Goal: Task Accomplishment & Management: Complete application form

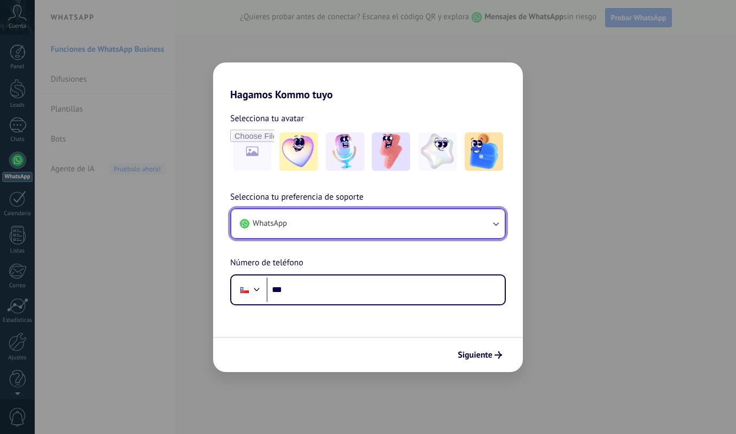
click at [324, 229] on button "WhatsApp" at bounding box center [368, 223] width 274 height 29
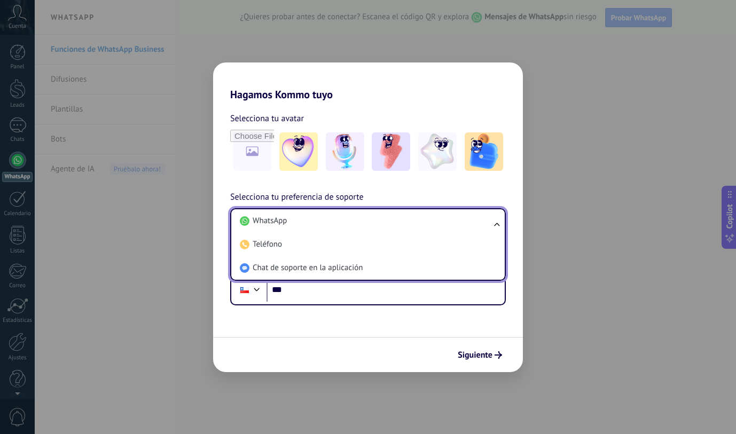
click at [324, 229] on li "WhatsApp" at bounding box center [366, 221] width 261 height 24
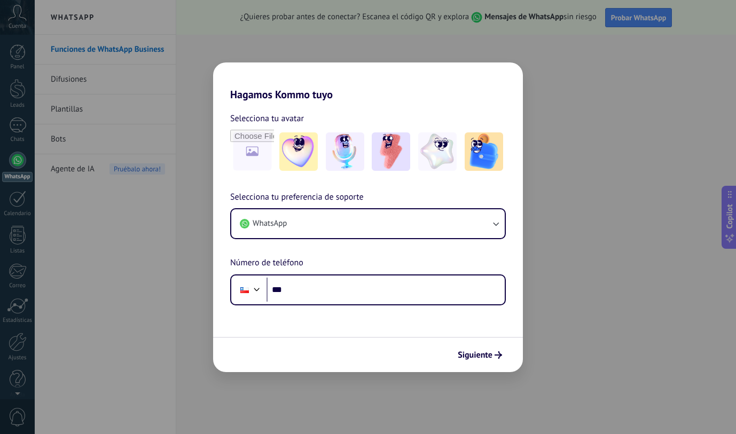
click at [128, 46] on div "Hagamos Kommo tuyo Selecciona tu avatar Selecciona tu preferencia de soporte Wh…" at bounding box center [368, 217] width 736 height 434
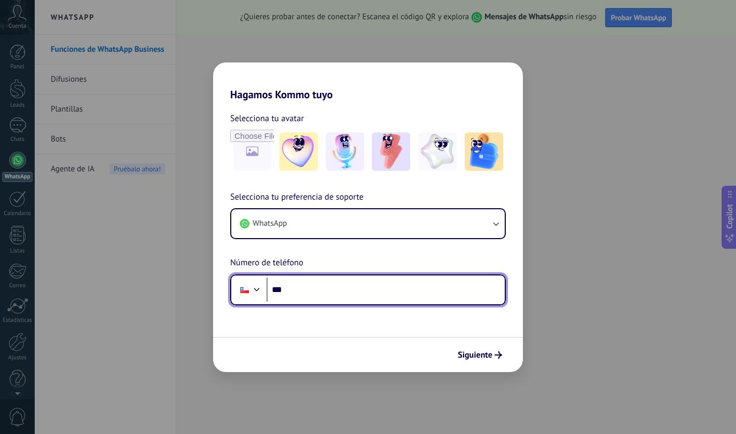
click at [322, 299] on input "***" at bounding box center [386, 290] width 238 height 25
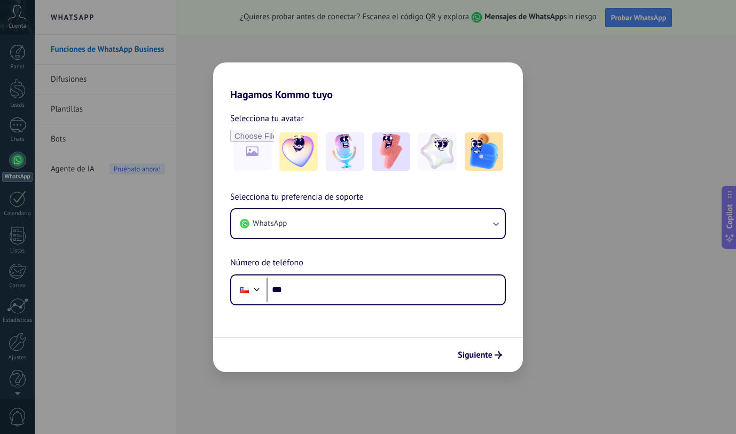
click at [486, 35] on div "Hagamos Kommo tuyo Selecciona tu avatar Selecciona tu preferencia de soporte Wh…" at bounding box center [368, 217] width 736 height 434
click at [484, 359] on span "Siguiente" at bounding box center [475, 355] width 35 height 7
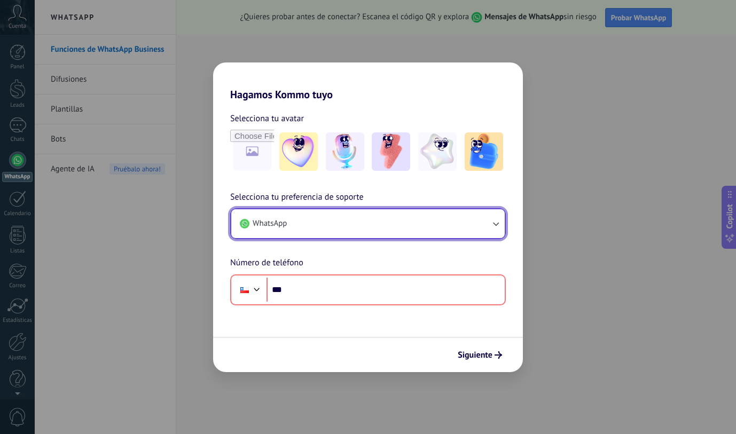
click at [353, 231] on button "WhatsApp" at bounding box center [368, 223] width 274 height 29
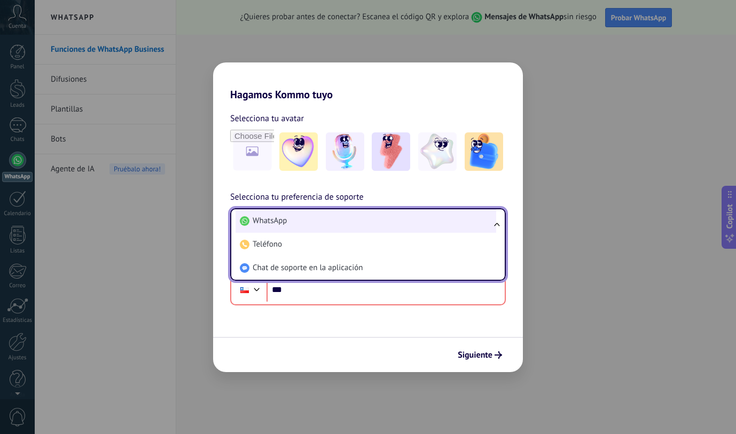
click at [345, 226] on li "WhatsApp" at bounding box center [366, 221] width 261 height 24
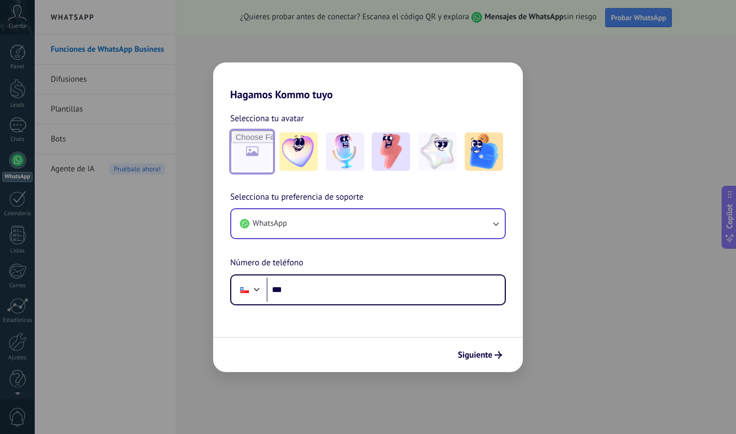
click at [259, 147] on input "file" at bounding box center [252, 152] width 42 height 42
click at [401, 151] on img at bounding box center [391, 152] width 38 height 38
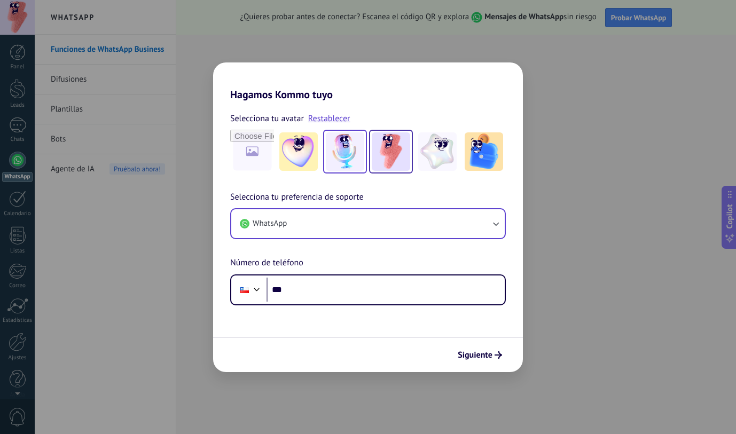
click at [345, 159] on img at bounding box center [345, 152] width 38 height 38
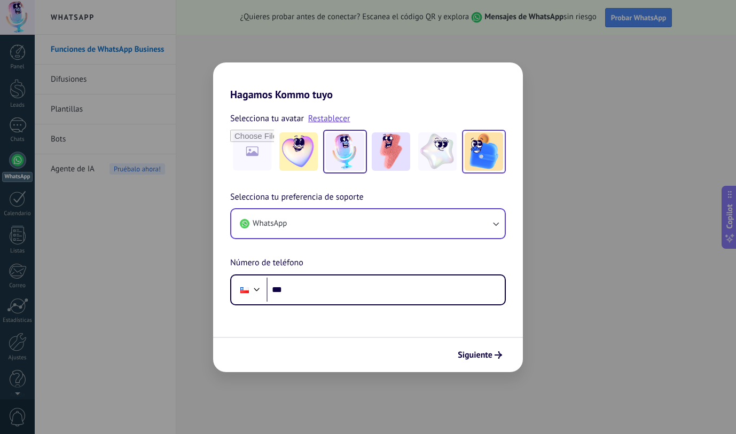
click at [471, 168] on img at bounding box center [484, 152] width 38 height 38
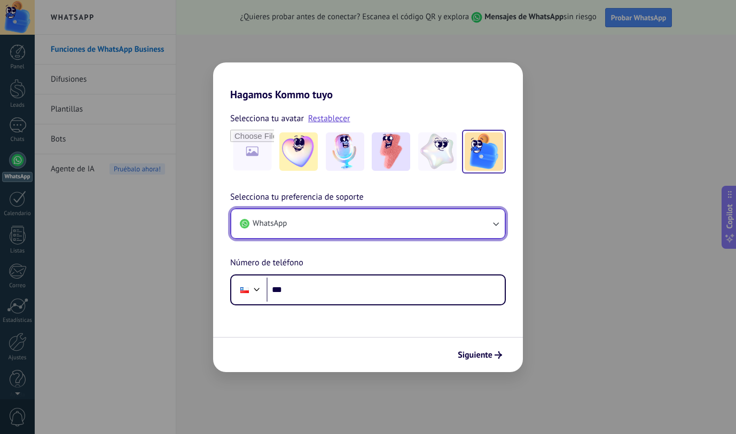
click at [371, 226] on button "WhatsApp" at bounding box center [368, 223] width 274 height 29
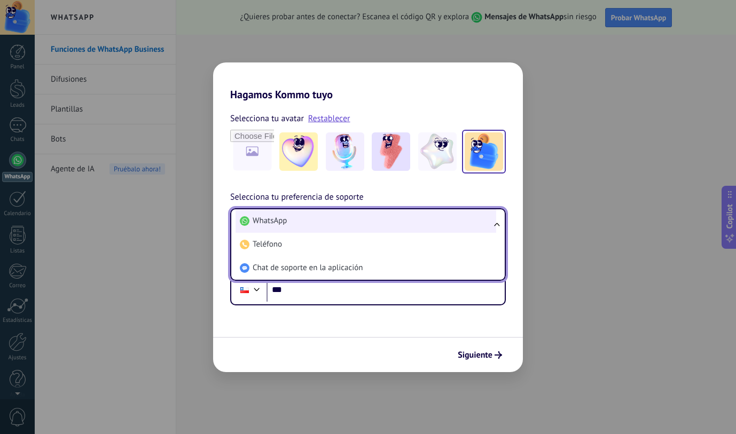
click at [286, 224] on span "WhatsApp" at bounding box center [270, 221] width 34 height 11
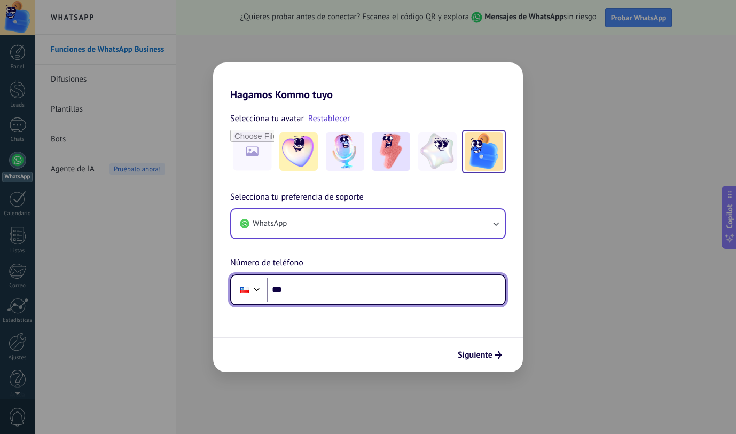
click at [311, 298] on input "***" at bounding box center [386, 290] width 238 height 25
type input "**********"
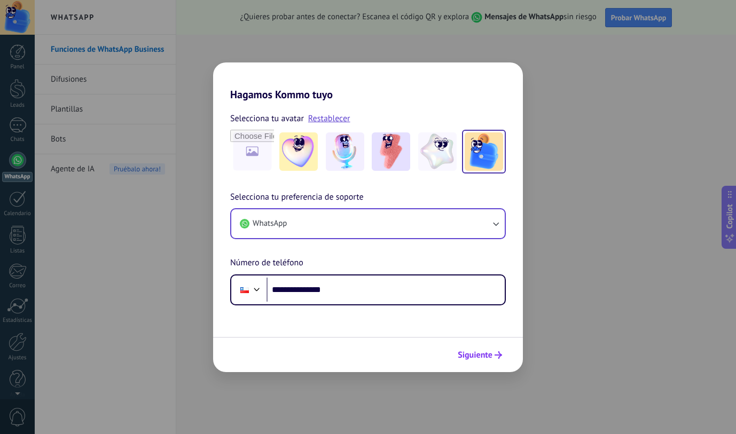
click at [462, 354] on span "Siguiente" at bounding box center [475, 355] width 35 height 7
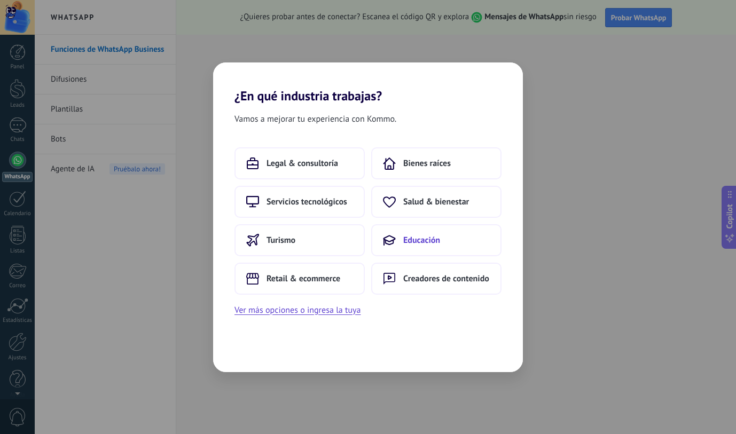
click at [407, 235] on span "Educación" at bounding box center [421, 240] width 37 height 11
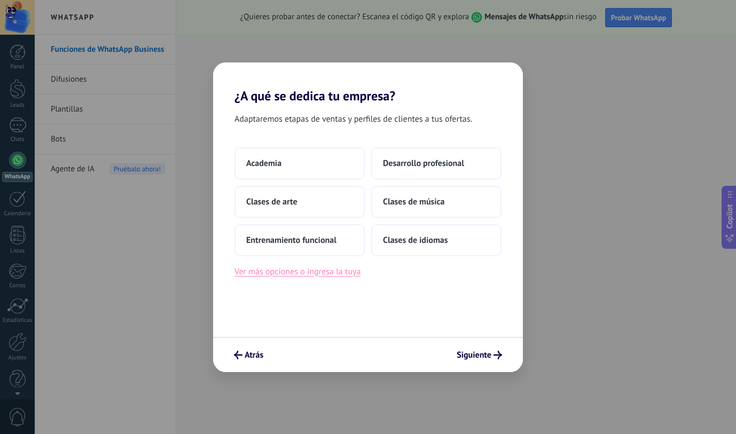
click at [293, 278] on button "Ver más opciones o ingresa la tuya" at bounding box center [298, 272] width 126 height 14
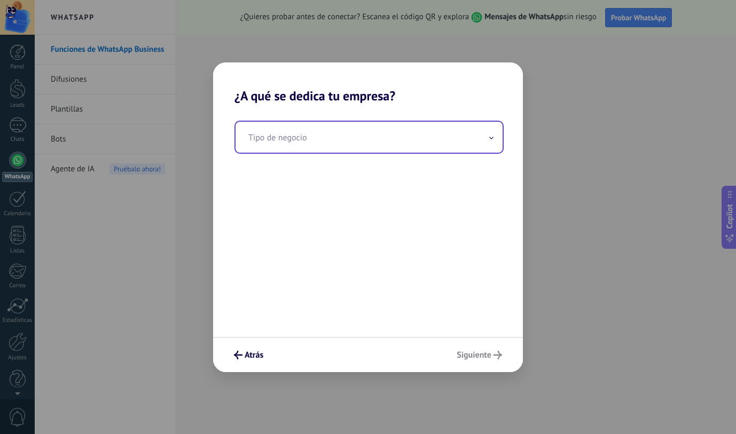
click at [284, 143] on input "text" at bounding box center [369, 137] width 267 height 31
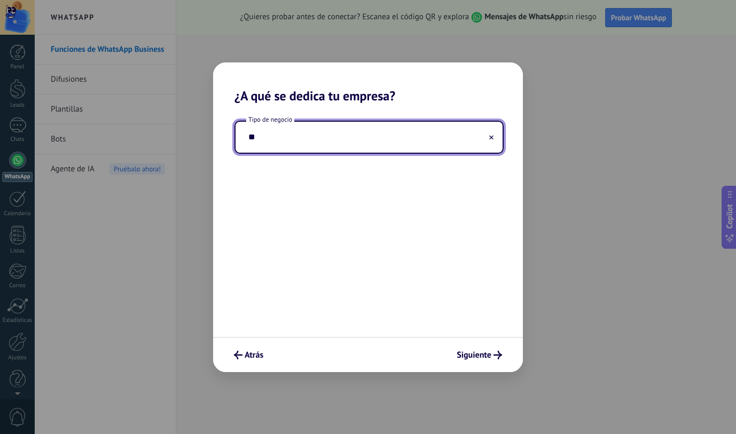
type input "*"
type input "**********"
click at [347, 231] on div "**********" at bounding box center [368, 221] width 310 height 234
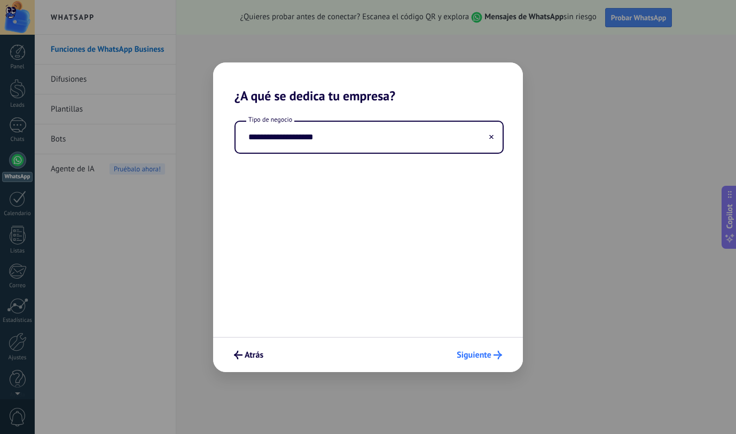
click at [471, 355] on span "Siguiente" at bounding box center [474, 355] width 35 height 7
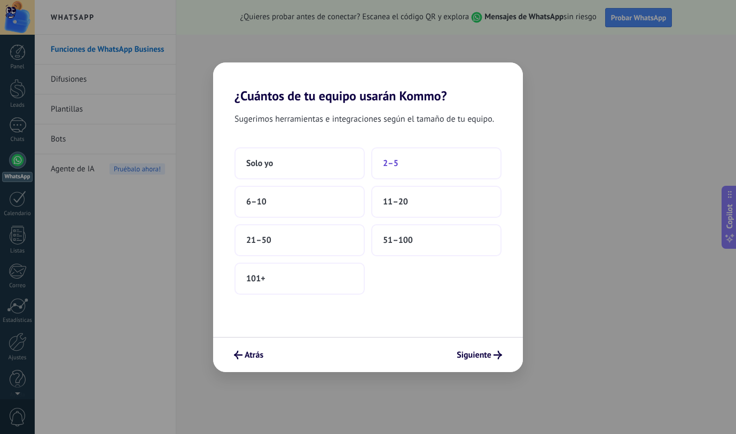
click at [422, 169] on button "2–5" at bounding box center [436, 163] width 130 height 32
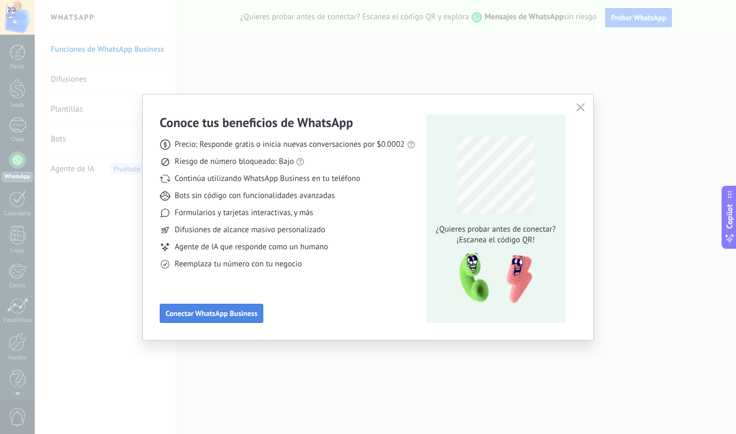
click at [243, 316] on span "Conectar WhatsApp Business" at bounding box center [212, 313] width 92 height 7
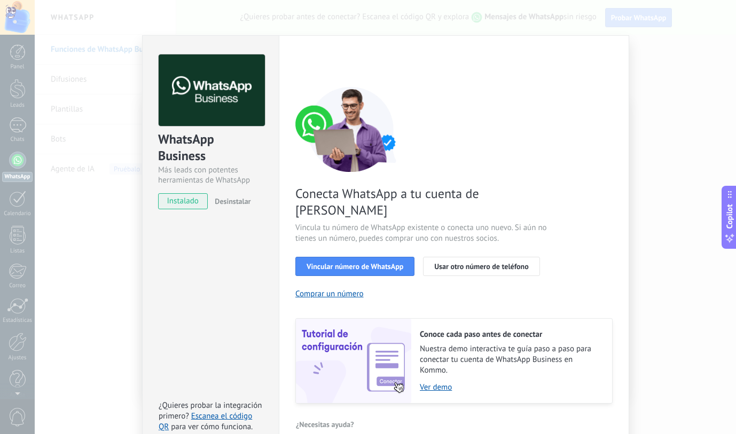
scroll to position [24, 0]
click at [383, 262] on span "Vincular número de WhatsApp" at bounding box center [355, 265] width 97 height 7
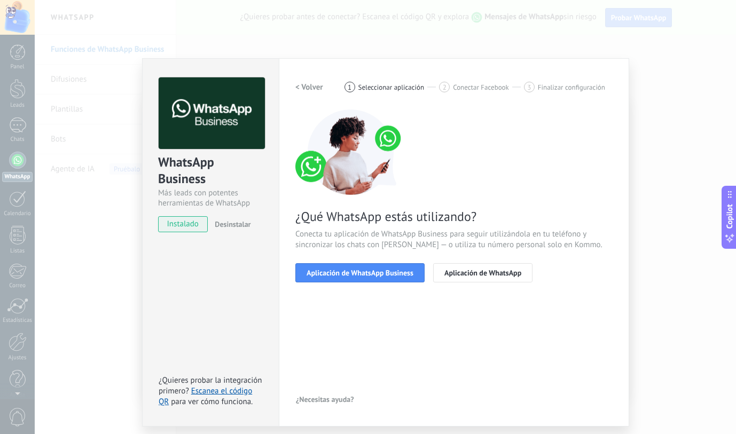
scroll to position [0, 0]
click at [407, 276] on span "Aplicación de WhatsApp Business" at bounding box center [360, 272] width 107 height 7
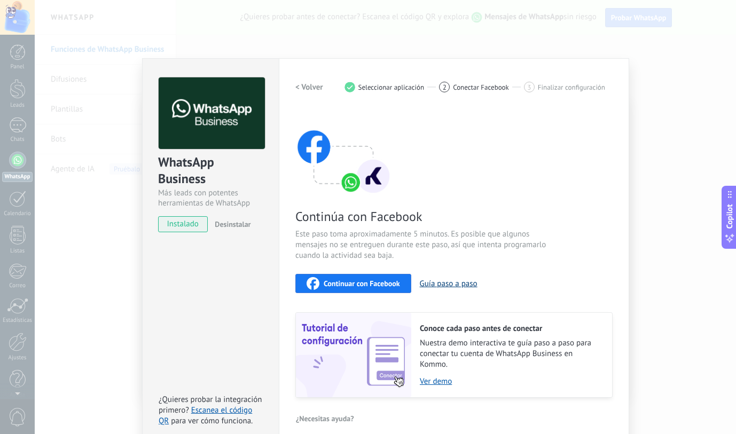
click at [457, 287] on button "Guía paso a paso" at bounding box center [449, 284] width 58 height 10
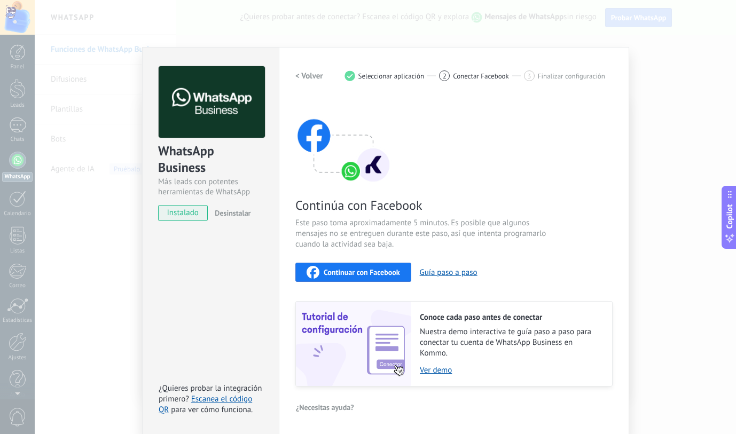
click at [225, 214] on span "Desinstalar" at bounding box center [233, 213] width 36 height 10
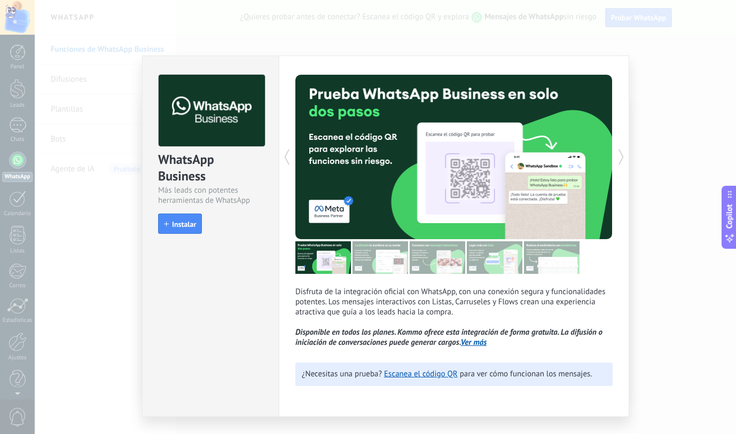
scroll to position [0, 0]
click at [183, 227] on span "Instalar" at bounding box center [184, 224] width 24 height 7
click at [621, 157] on icon at bounding box center [621, 156] width 11 height 21
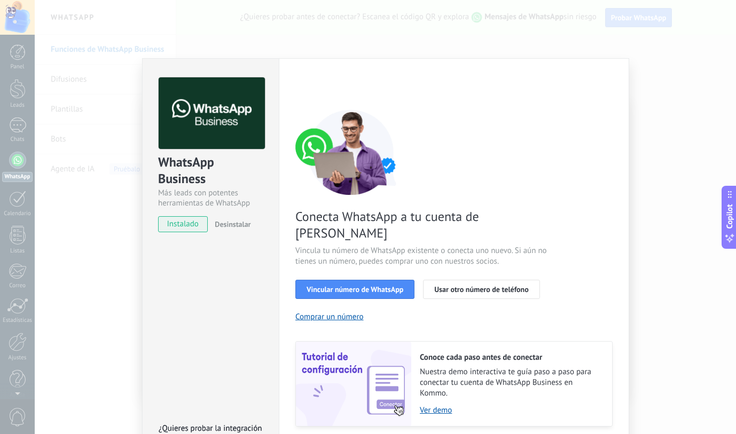
scroll to position [24, 0]
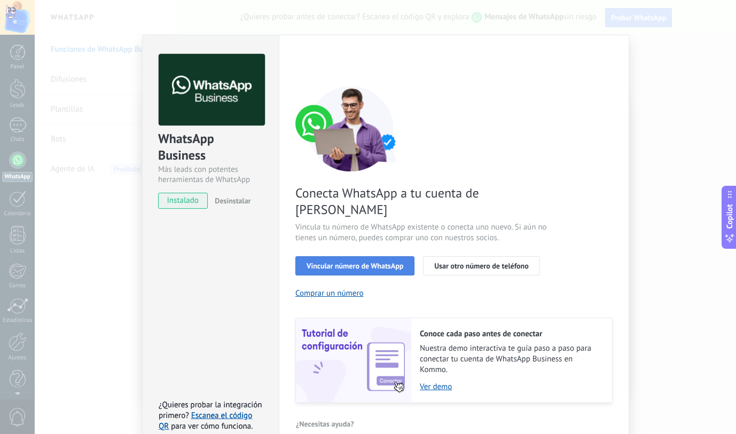
click at [326, 262] on span "Vincular número de WhatsApp" at bounding box center [355, 265] width 97 height 7
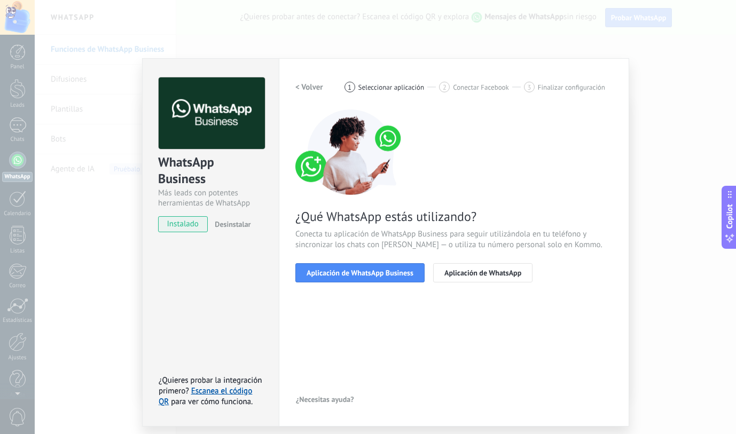
scroll to position [0, 0]
click at [381, 276] on span "Aplicación de WhatsApp Business" at bounding box center [360, 272] width 107 height 7
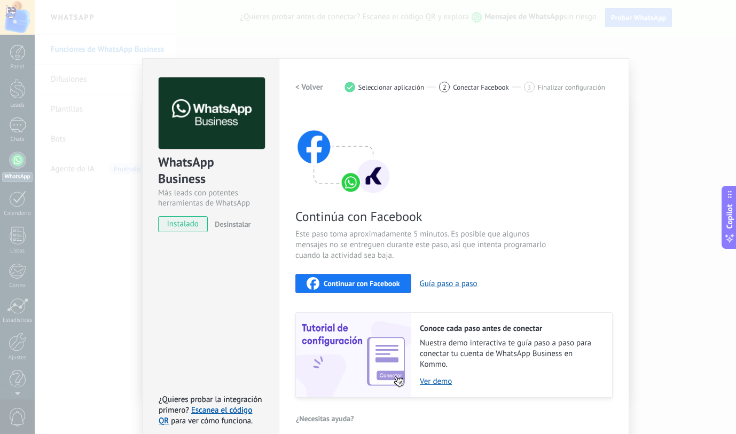
click at [533, 90] on div "3 Finalizar configuración" at bounding box center [564, 87] width 81 height 11
click at [391, 285] on span "Continuar con Facebook" at bounding box center [362, 283] width 76 height 7
click at [447, 384] on link "Ver demo" at bounding box center [511, 382] width 182 height 10
click at [353, 284] on span "Continuar con Facebook" at bounding box center [362, 283] width 76 height 7
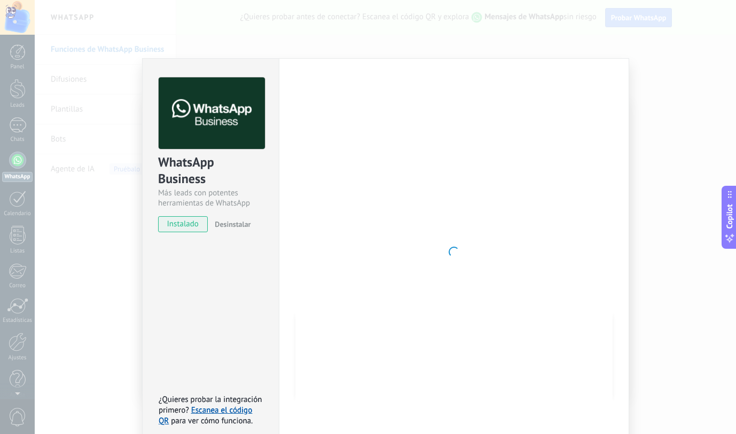
scroll to position [11, 0]
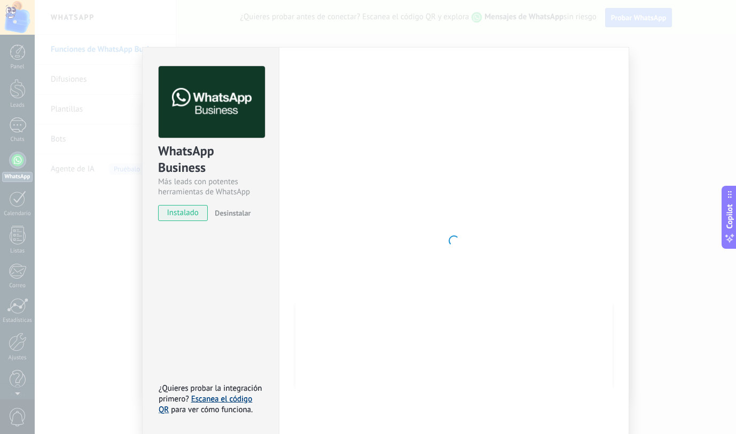
click at [237, 399] on link "Escanea el código QR" at bounding box center [206, 404] width 94 height 21
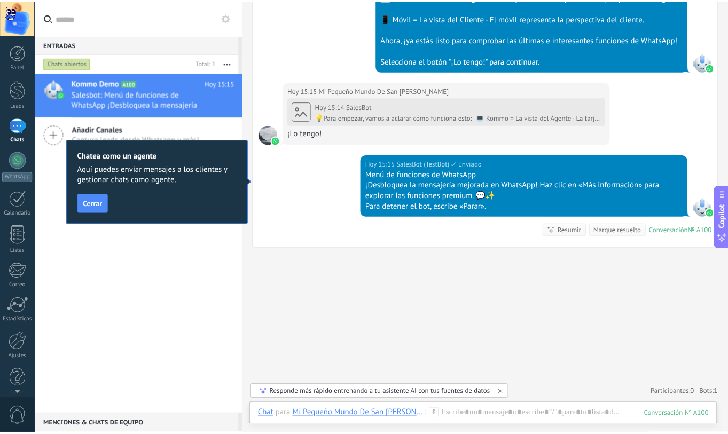
scroll to position [430, 0]
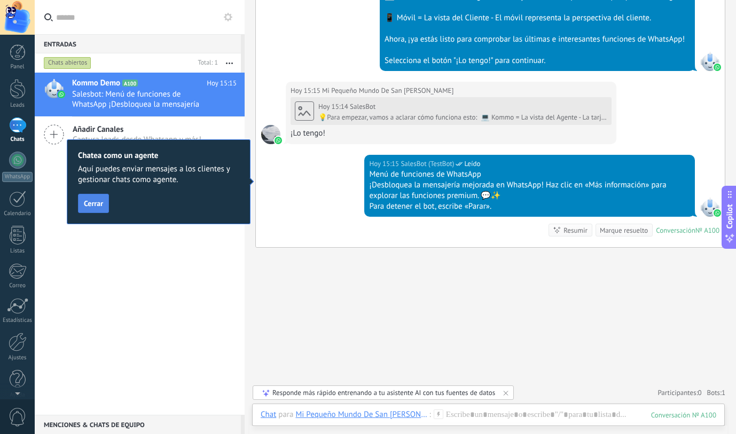
click at [91, 210] on button "Cerrar" at bounding box center [93, 203] width 31 height 19
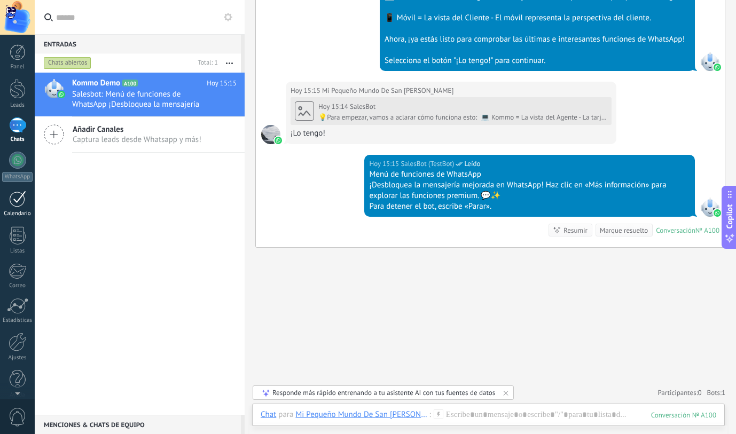
click at [23, 209] on link "Calendario" at bounding box center [17, 204] width 35 height 27
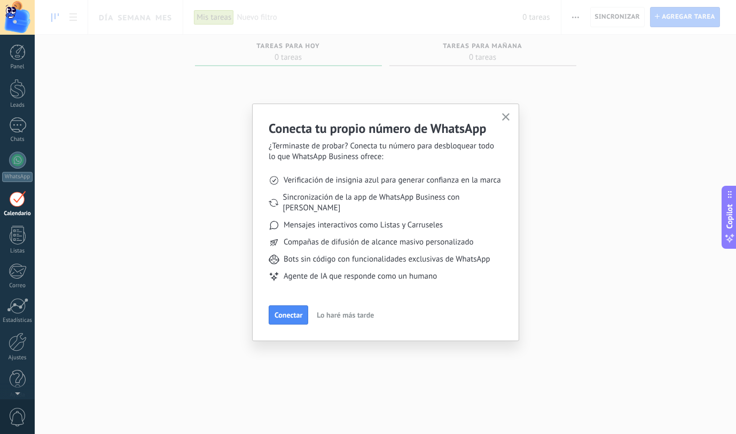
click at [511, 117] on button "button" at bounding box center [506, 118] width 13 height 14
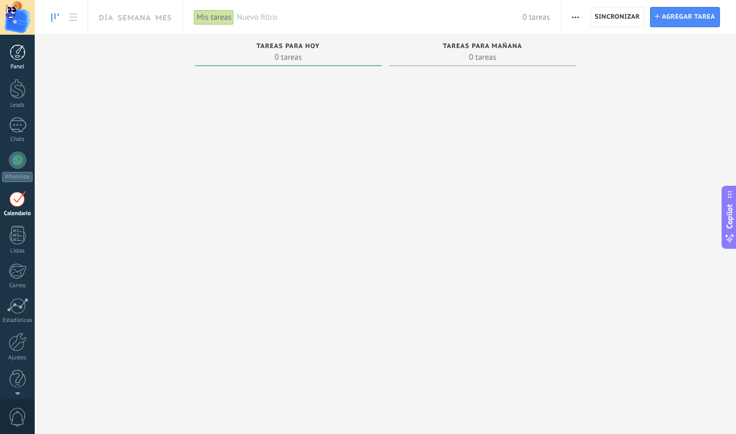
click at [22, 60] on div at bounding box center [18, 52] width 16 height 16
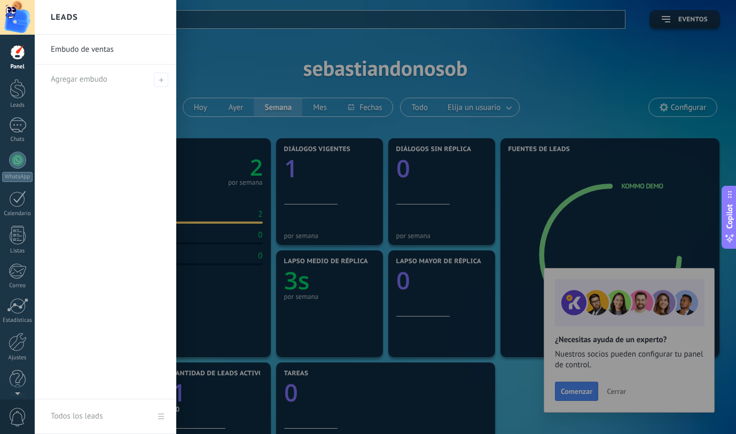
click at [586, 103] on div at bounding box center [403, 217] width 736 height 434
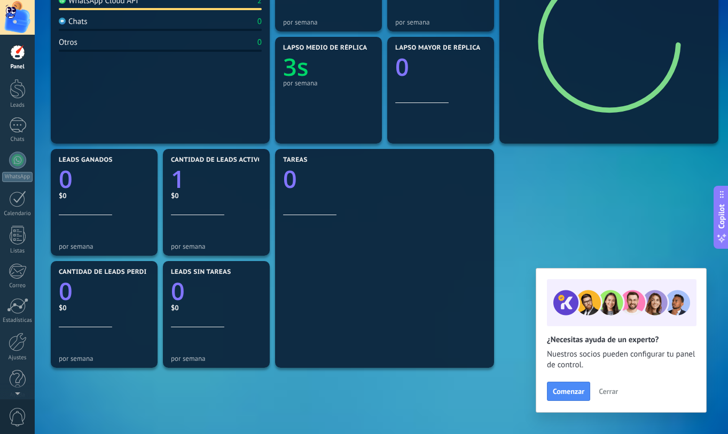
scroll to position [295, 0]
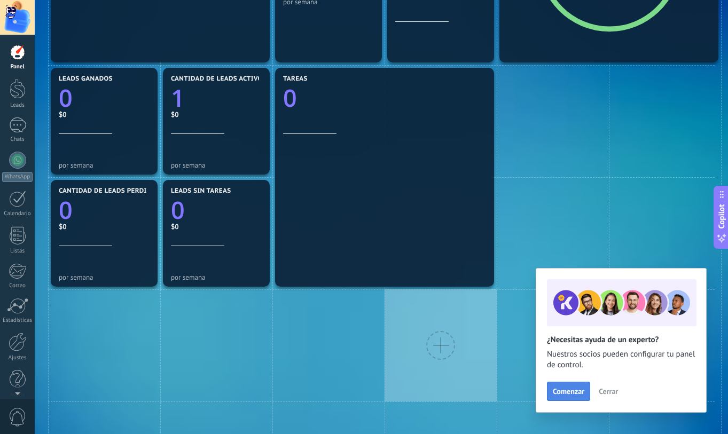
click at [579, 397] on button "Comenzar" at bounding box center [568, 391] width 43 height 19
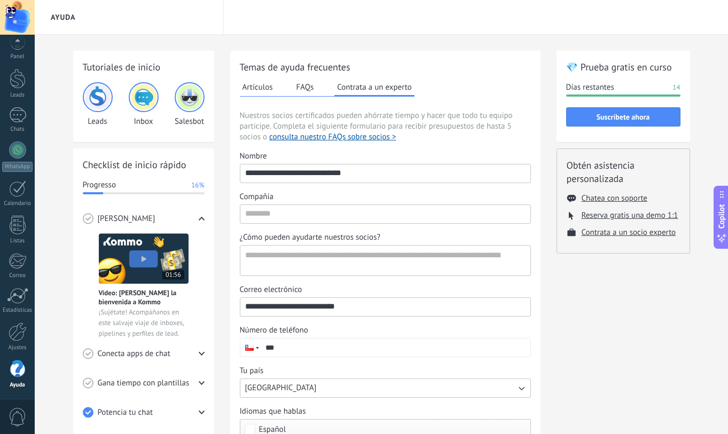
click at [201, 353] on use at bounding box center [201, 354] width 6 height 4
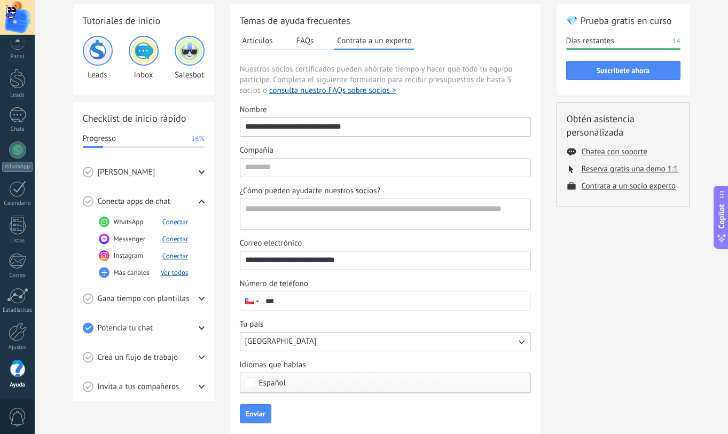
scroll to position [104, 0]
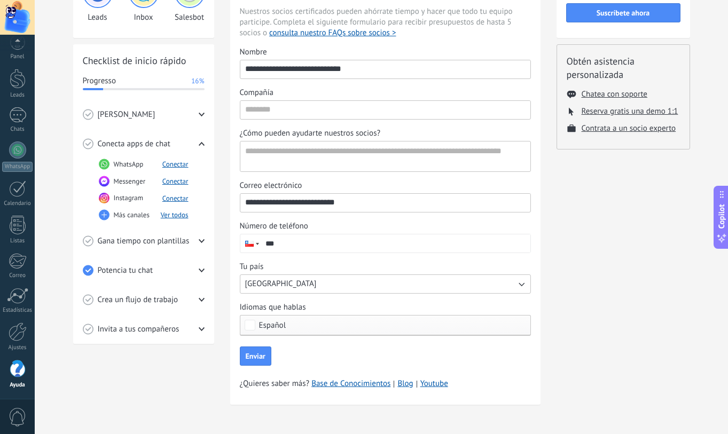
click at [203, 301] on icon at bounding box center [202, 300] width 6 height 6
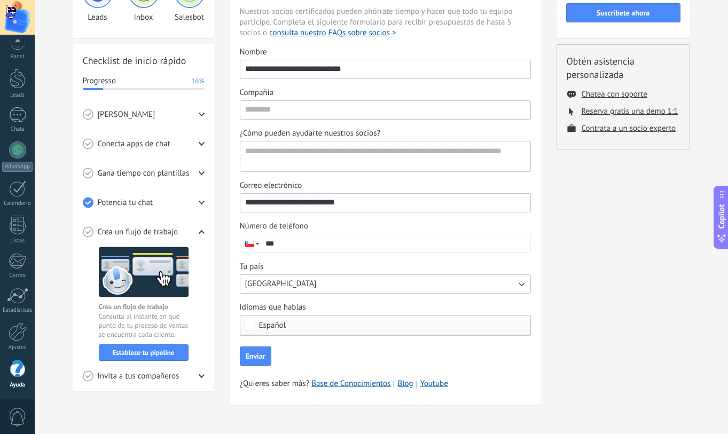
click at [203, 378] on icon at bounding box center [202, 377] width 6 height 6
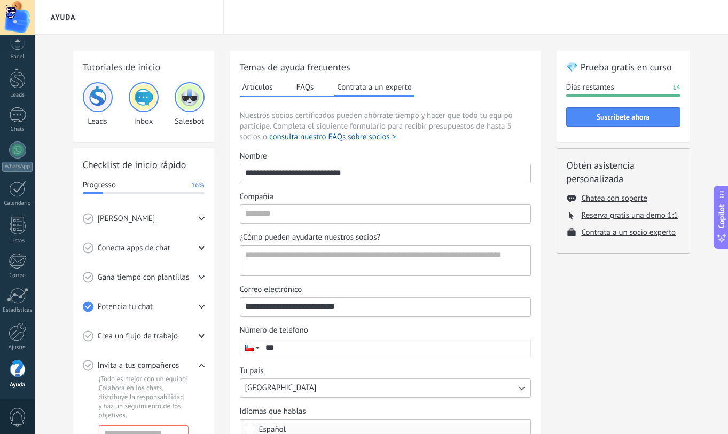
scroll to position [1, 0]
click at [17, 50] on div at bounding box center [18, 52] width 16 height 16
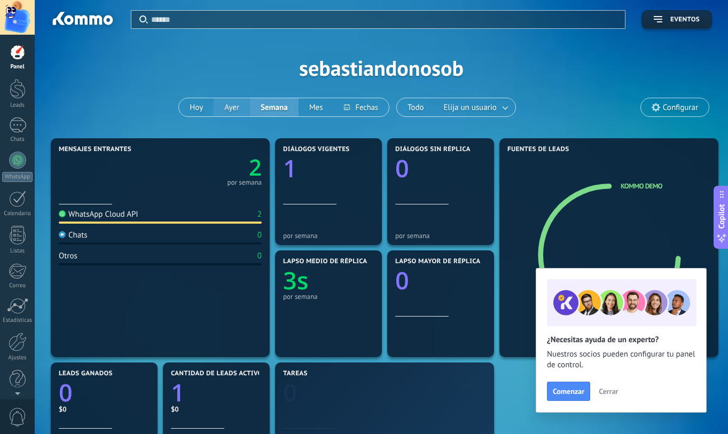
click at [231, 113] on button "Ayer" at bounding box center [232, 107] width 36 height 18
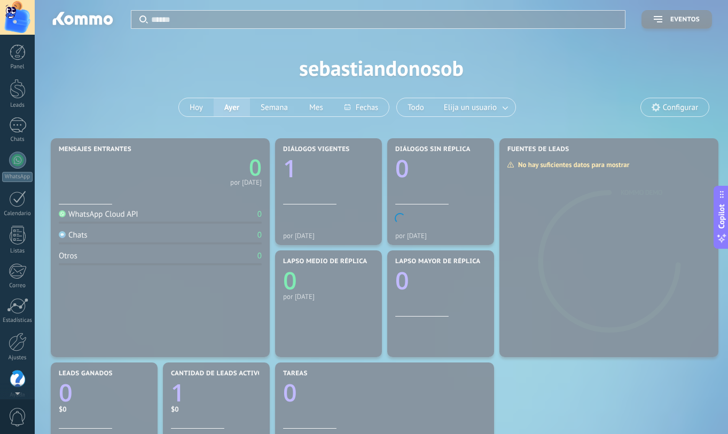
scroll to position [10, 0]
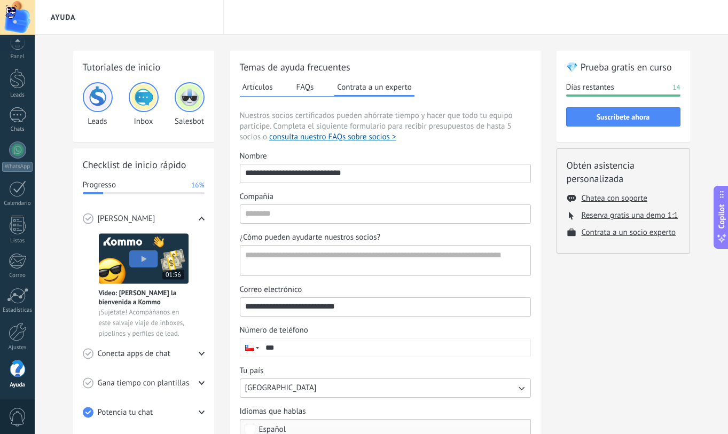
click at [311, 92] on button "FAQs" at bounding box center [305, 87] width 23 height 16
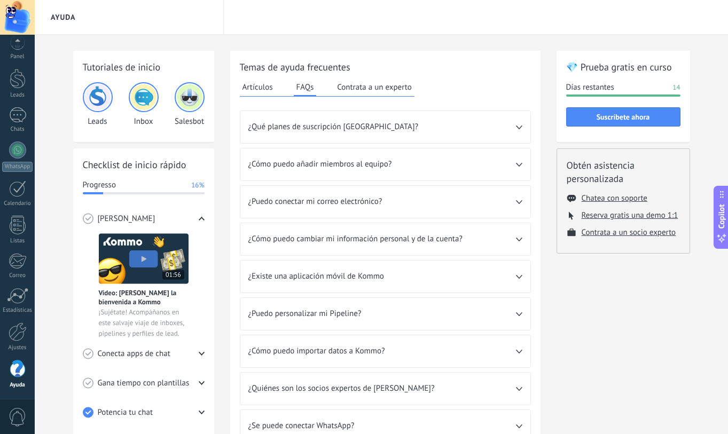
click at [524, 131] on div "¿Qué planes de suscripción [GEOGRAPHIC_DATA]?" at bounding box center [385, 127] width 290 height 32
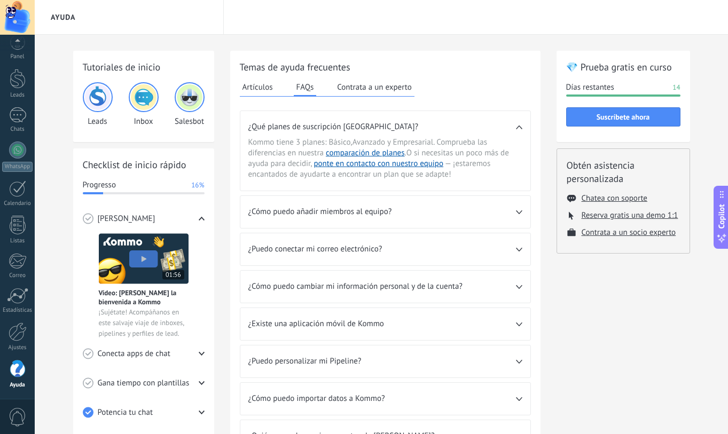
click at [523, 214] on div "¿Cómo puedo añadir miembros al equipo?" at bounding box center [385, 212] width 290 height 32
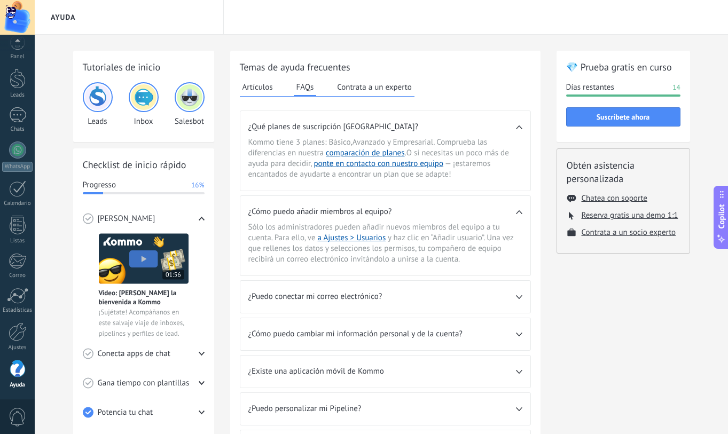
click at [522, 299] on icon at bounding box center [519, 298] width 6 height 4
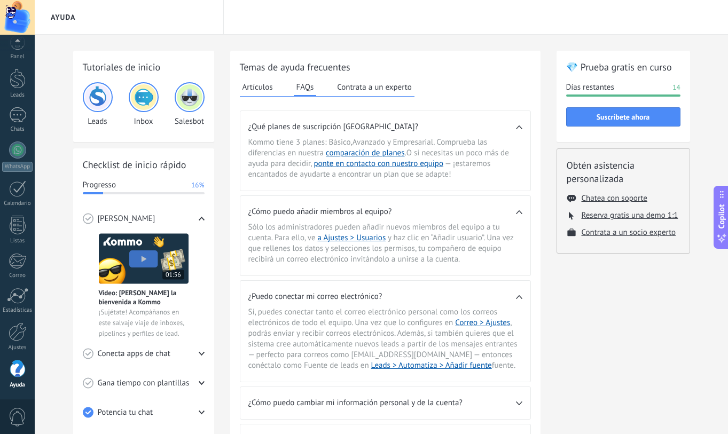
scroll to position [160, 0]
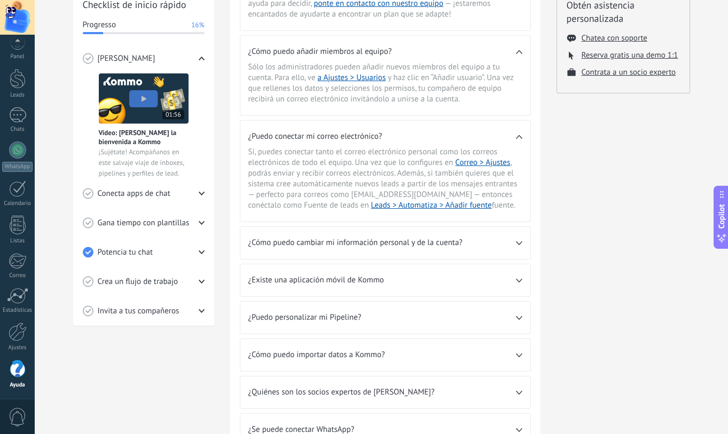
click at [505, 283] on span "¿Existe una aplicación móvil de Kommo" at bounding box center [382, 280] width 268 height 11
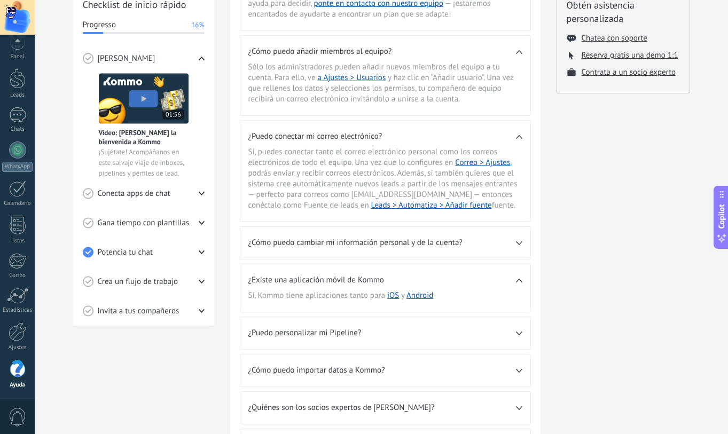
click at [343, 332] on span "¿Puedo personalizar mi Pipeline?" at bounding box center [382, 333] width 268 height 11
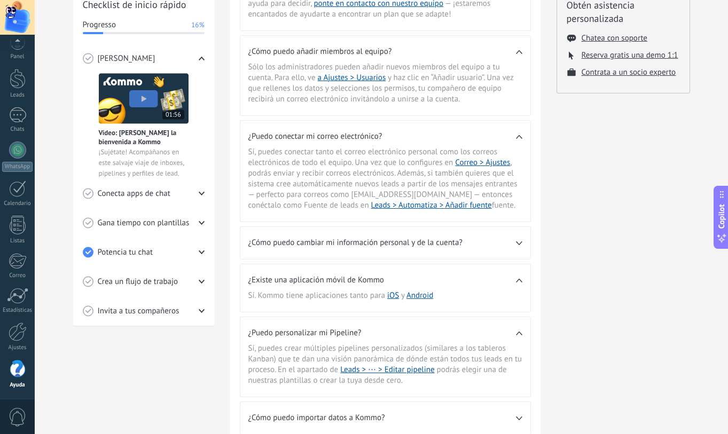
scroll to position [267, 0]
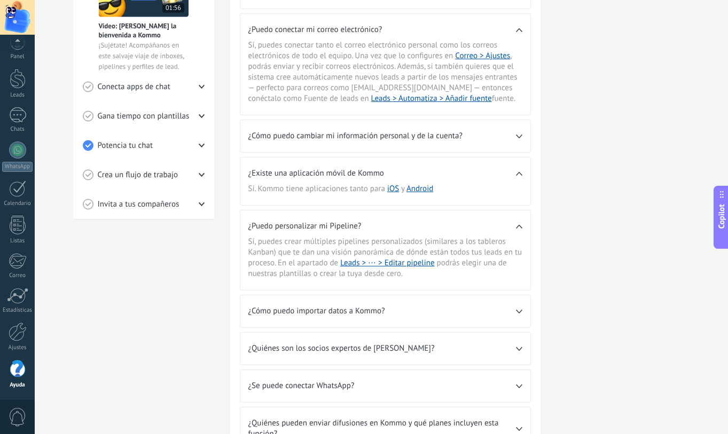
click at [453, 315] on span "¿Cómo puedo importar datos a Kommo?" at bounding box center [382, 311] width 268 height 11
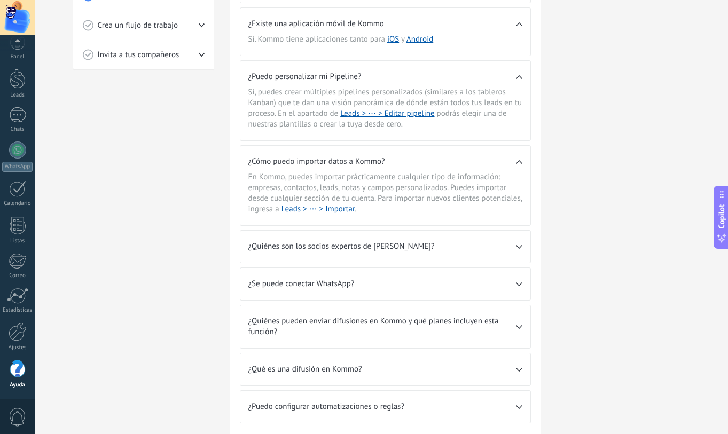
scroll to position [428, 0]
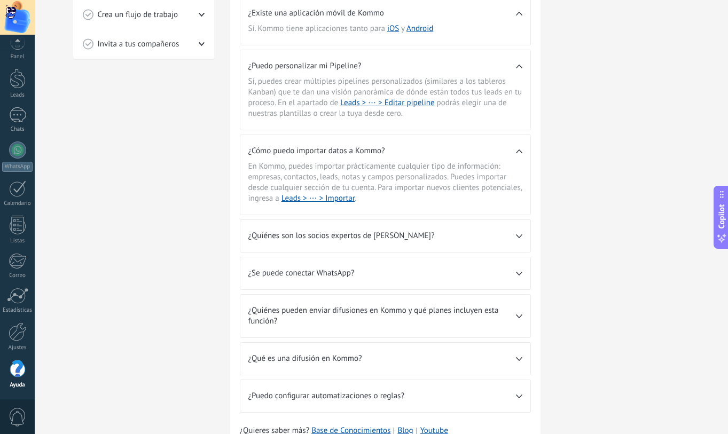
click at [354, 237] on span "¿Quiénes son los socios expertos de [PERSON_NAME]?" at bounding box center [382, 236] width 268 height 11
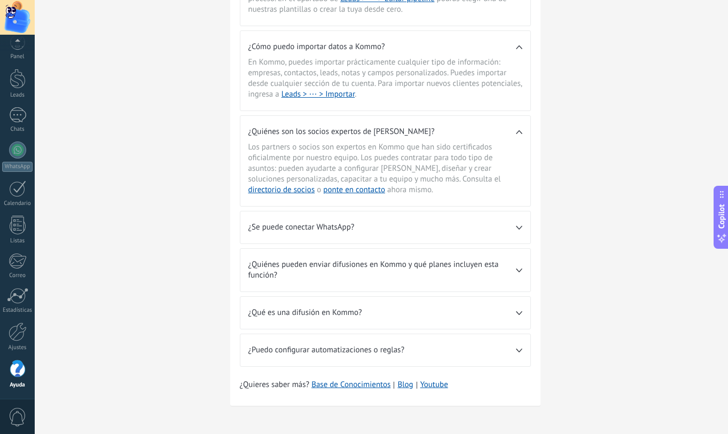
scroll to position [533, 0]
click at [297, 232] on div "¿Se puede conectar WhatsApp?" at bounding box center [385, 227] width 290 height 32
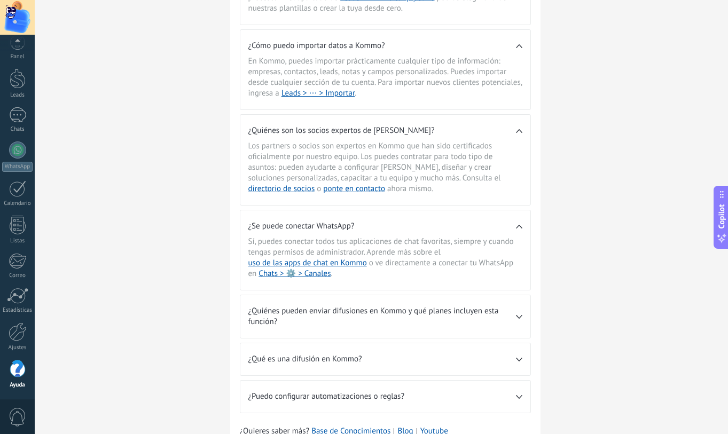
click at [291, 322] on span "¿Quiénes pueden enviar difusiones en Kommo y qué planes incluyen esta función?" at bounding box center [382, 316] width 268 height 21
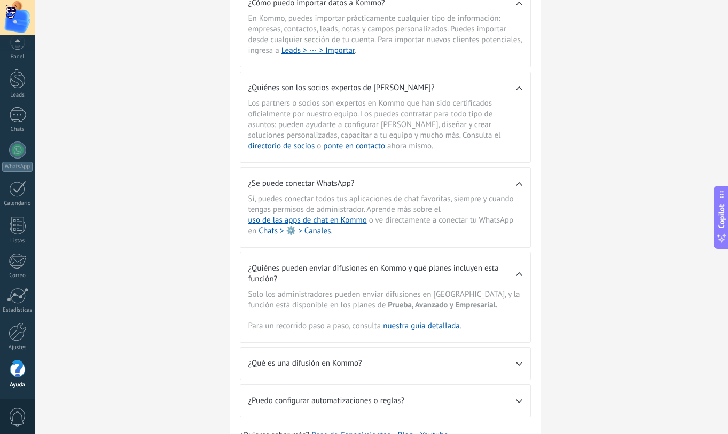
scroll to position [627, 0]
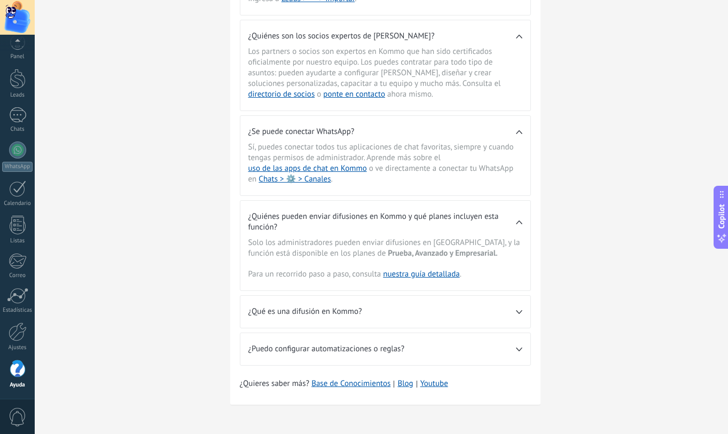
click at [329, 317] on div "¿Qué es una difusión en Kommo?" at bounding box center [385, 312] width 290 height 32
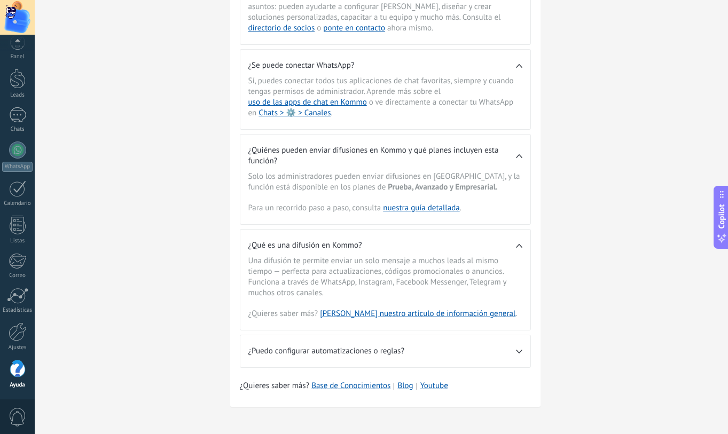
scroll to position [696, 0]
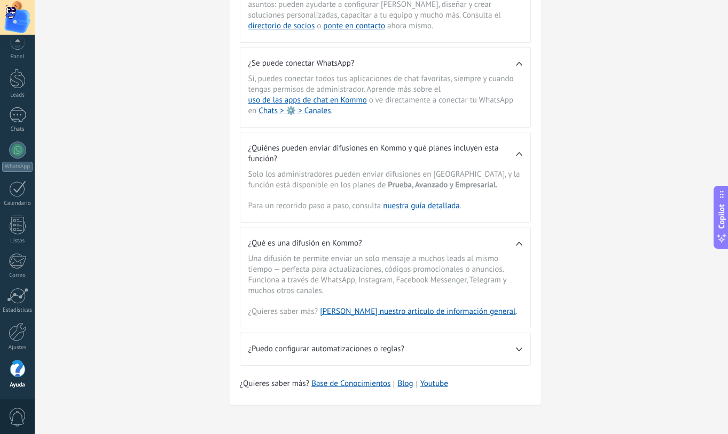
click at [493, 349] on span "¿Puedo configurar automatizaciones o reglas?" at bounding box center [382, 349] width 268 height 11
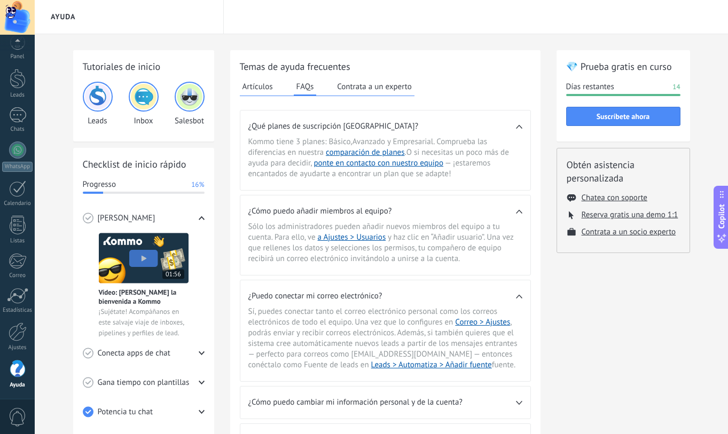
scroll to position [0, 0]
click at [18, 51] on link "Panel" at bounding box center [17, 47] width 35 height 26
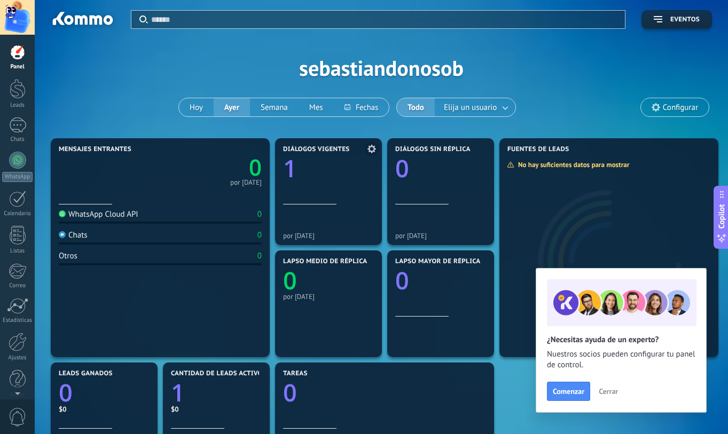
click at [309, 186] on div at bounding box center [328, 185] width 91 height 9
click at [601, 392] on span "Cerrar" at bounding box center [608, 391] width 19 height 7
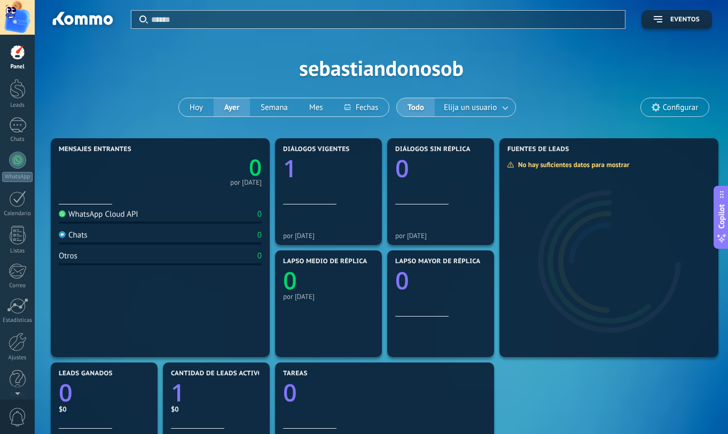
click at [680, 110] on span "Configurar" at bounding box center [680, 107] width 35 height 9
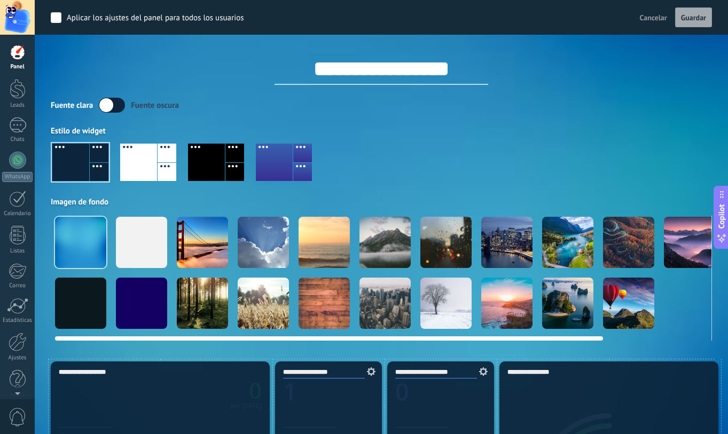
click at [149, 254] on div at bounding box center [141, 242] width 51 height 51
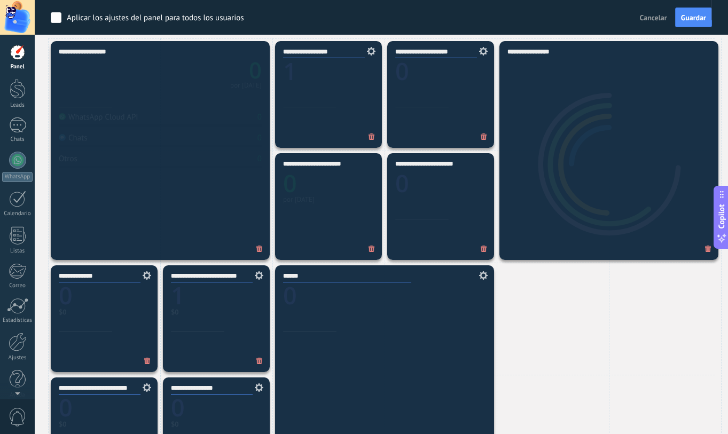
scroll to position [315, 0]
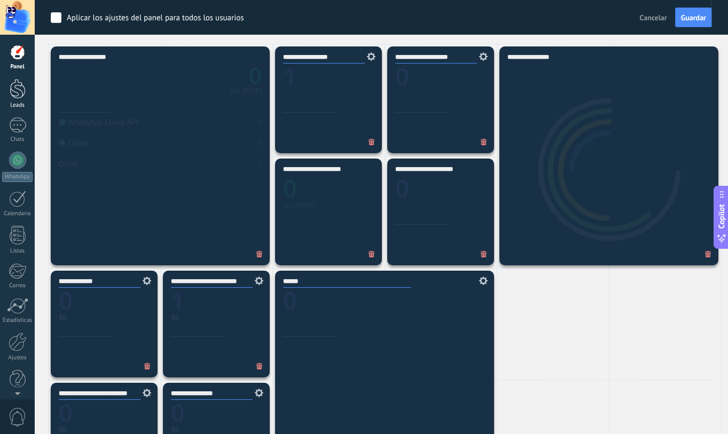
click at [11, 94] on div at bounding box center [18, 89] width 16 height 20
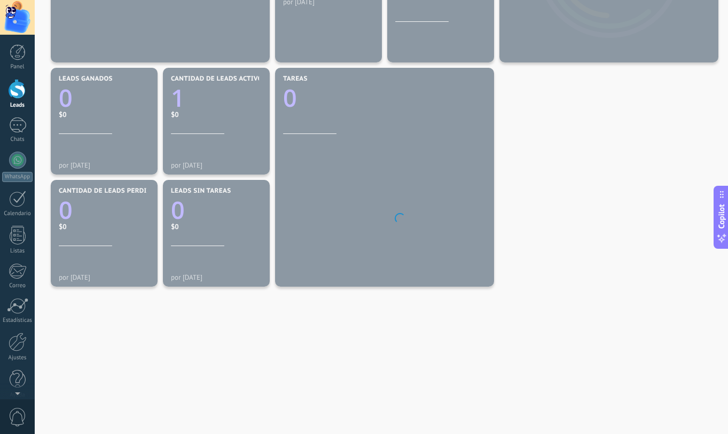
scroll to position [304, 0]
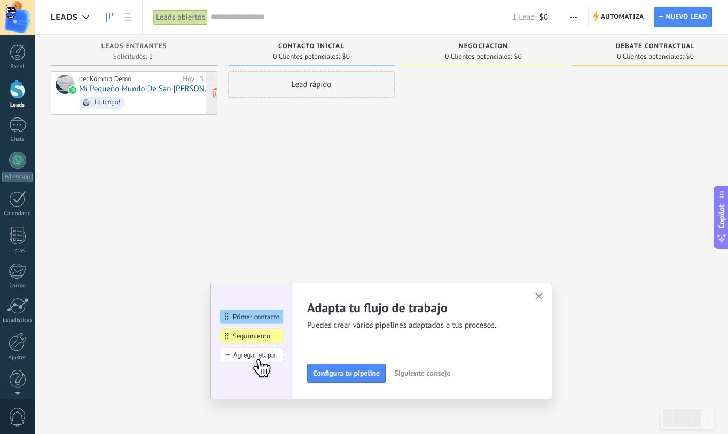
click at [133, 87] on link "Mi Pequeño Mundo De San [PERSON_NAME]" at bounding box center [146, 88] width 134 height 9
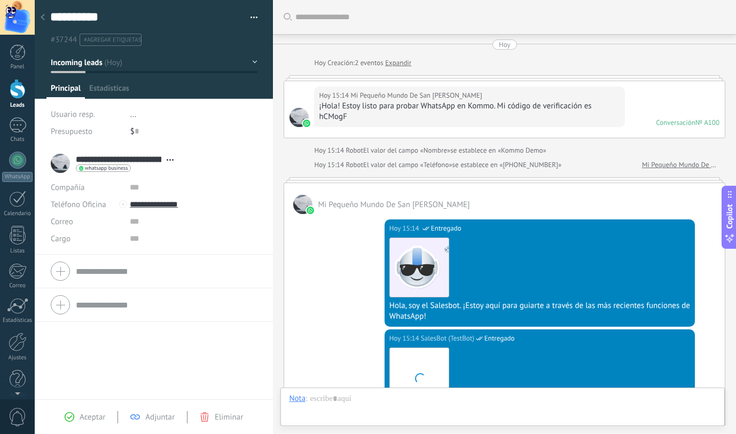
type textarea "**********"
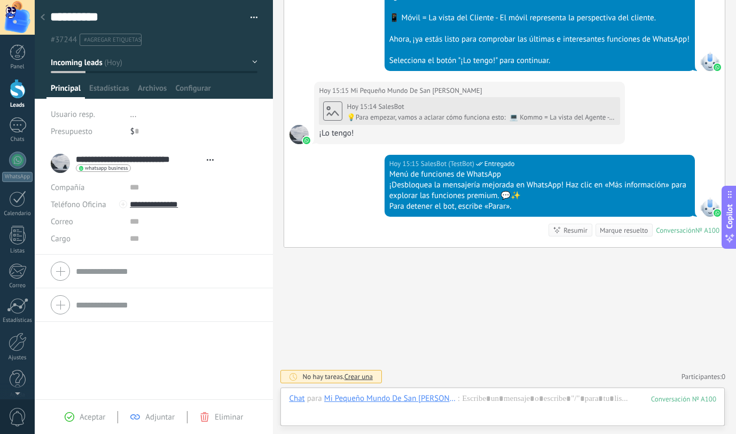
scroll to position [16, 0]
click at [139, 205] on input "**********" at bounding box center [193, 204] width 127 height 17
click at [163, 259] on div "Editar" at bounding box center [156, 259] width 52 height 18
click at [191, 238] on input "text" at bounding box center [193, 238] width 127 height 17
type input "**********"
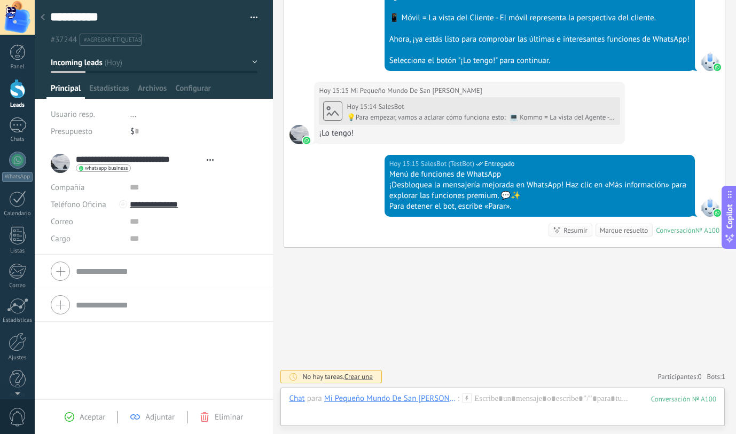
click at [115, 82] on div at bounding box center [154, 49] width 239 height 99
click at [114, 85] on span "Estadísticas" at bounding box center [109, 90] width 40 height 15
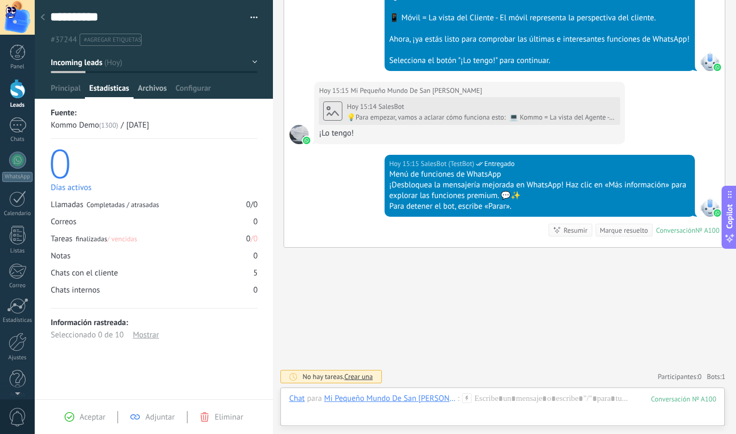
click at [152, 88] on span "Archivos" at bounding box center [152, 90] width 29 height 15
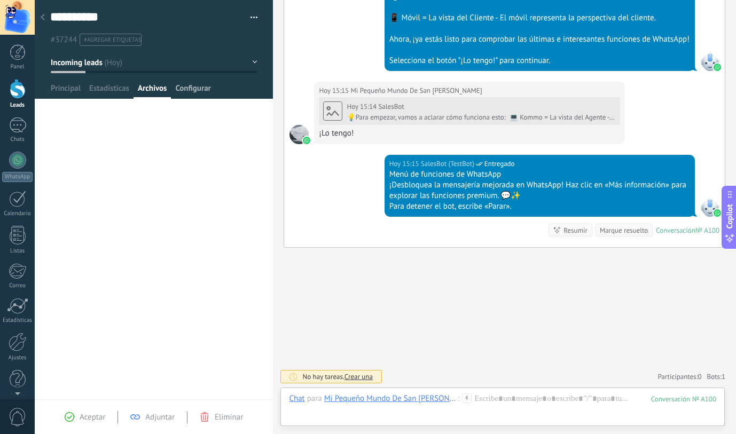
click at [208, 88] on span "Configurar" at bounding box center [192, 90] width 35 height 15
